Goal: Check status: Check status

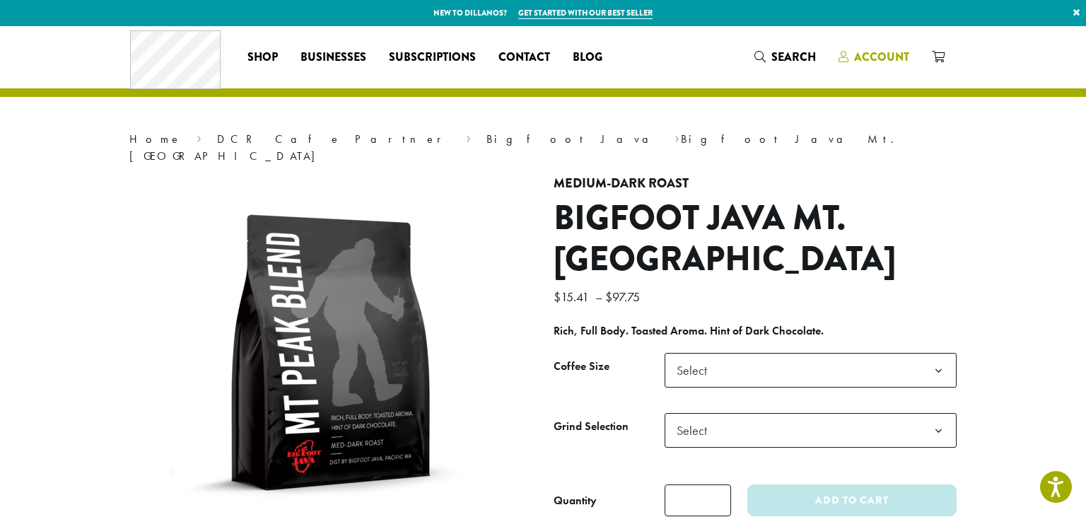
click at [890, 61] on span "Account" at bounding box center [881, 57] width 55 height 16
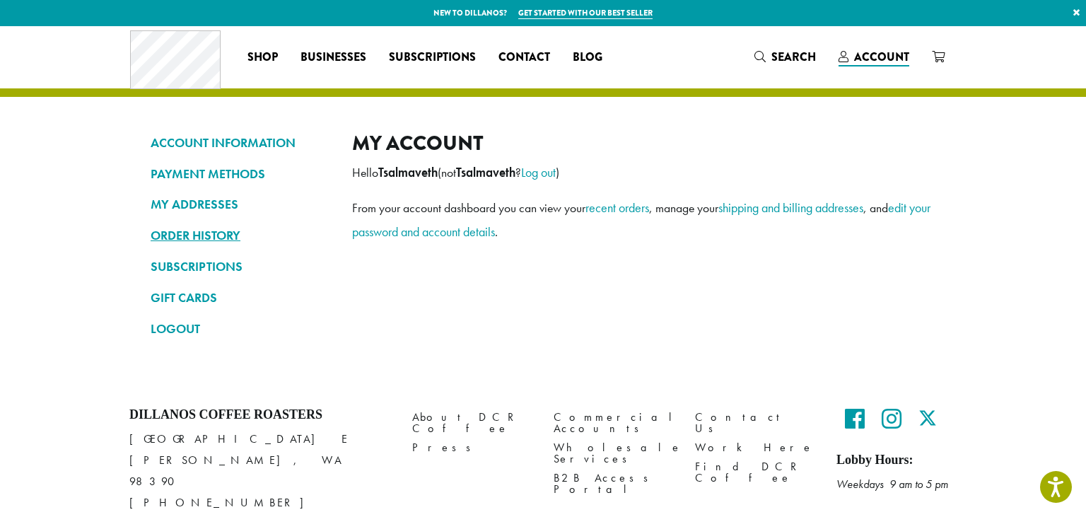
click at [202, 238] on link "ORDER HISTORY" at bounding box center [241, 235] width 180 height 24
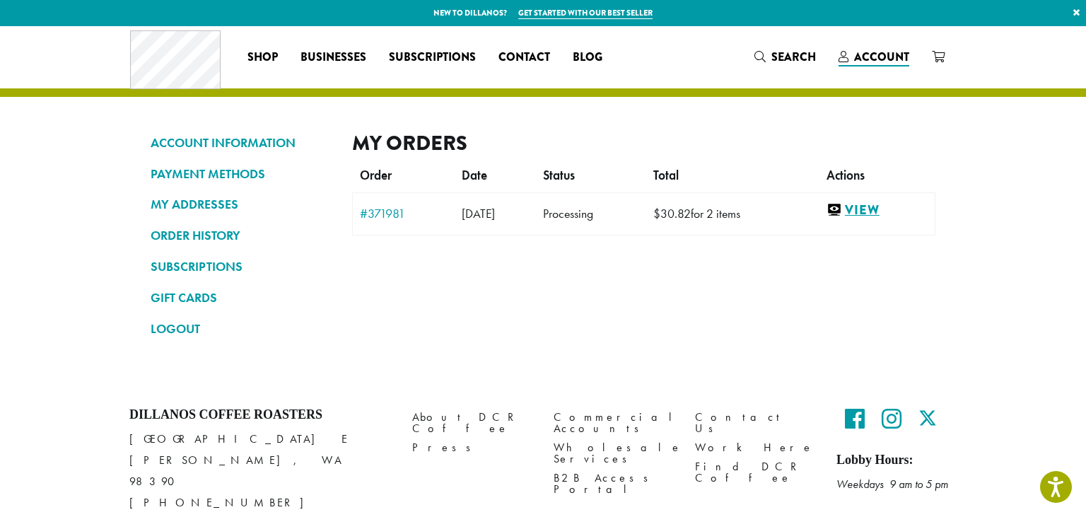
click at [881, 214] on link "View" at bounding box center [877, 211] width 101 height 18
